Goal: Transaction & Acquisition: Book appointment/travel/reservation

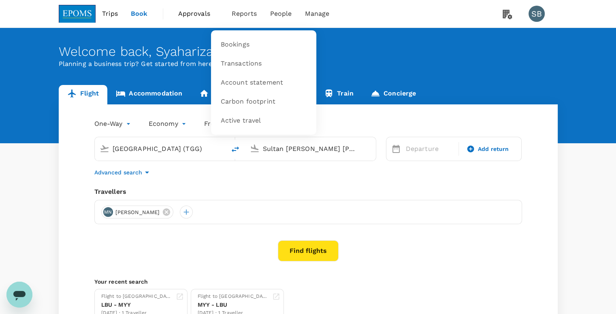
click at [239, 11] on span "Reports" at bounding box center [244, 14] width 25 height 10
click at [246, 63] on span "Transactions" at bounding box center [241, 63] width 41 height 9
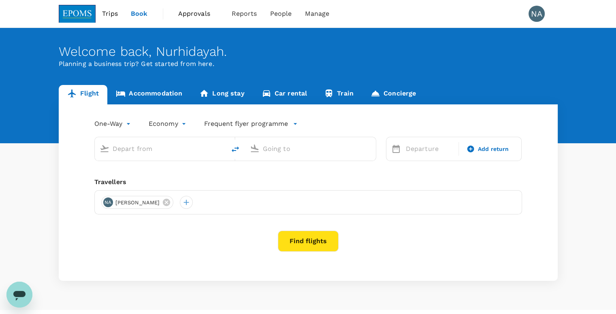
type input "roundtrip"
type input "Kuala Lumpur Intl ([GEOGRAPHIC_DATA])"
type input "Kota Kinabalu Intl (BKI)"
